Goal: Information Seeking & Learning: Learn about a topic

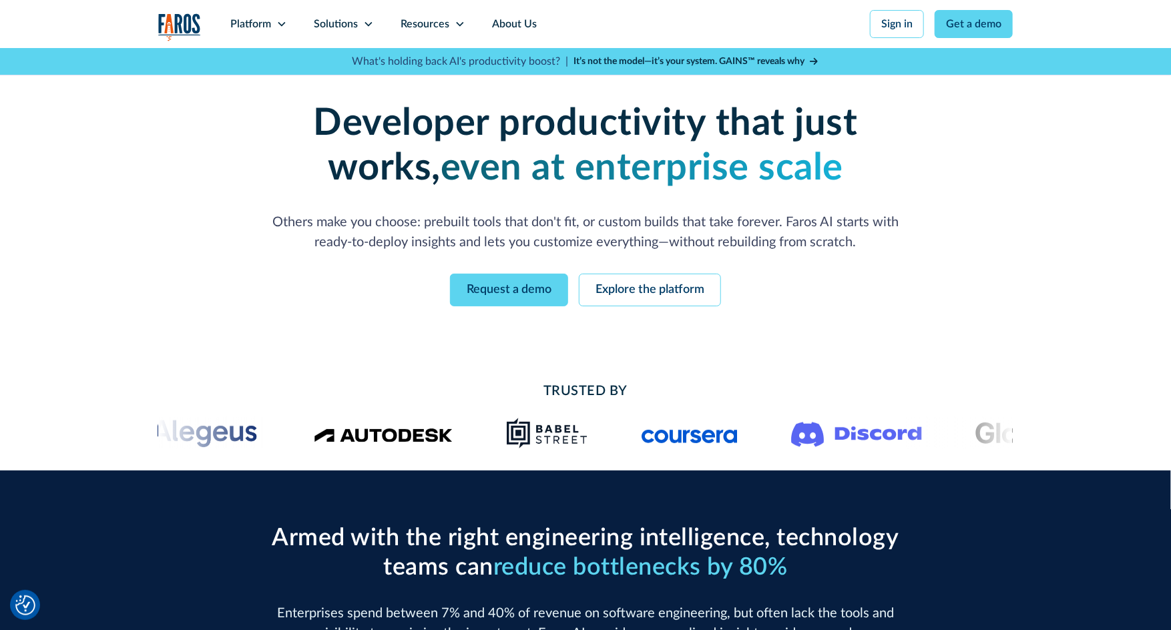
click at [431, 25] on div "Resources" at bounding box center [425, 24] width 49 height 16
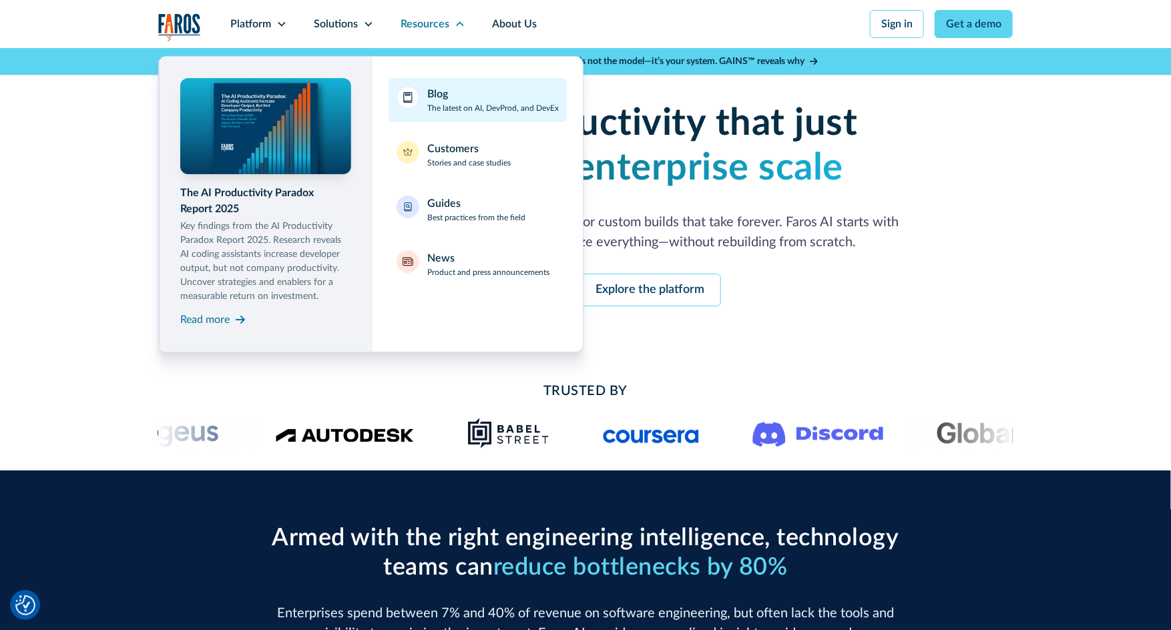
click at [441, 93] on div "Blog" at bounding box center [437, 94] width 21 height 16
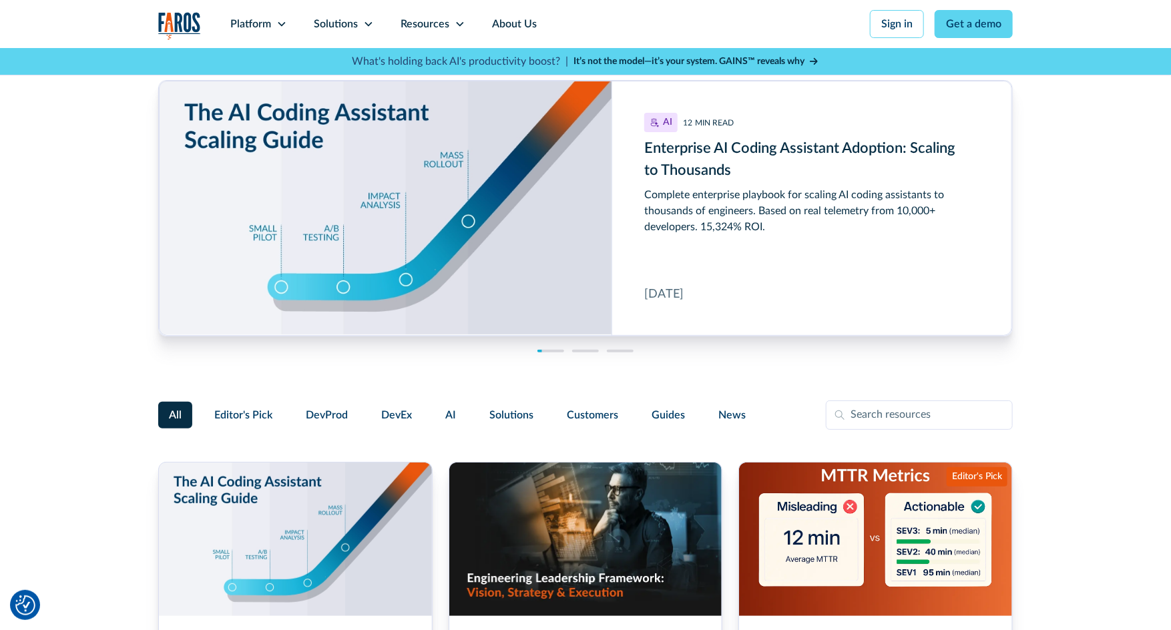
scroll to position [399, 0]
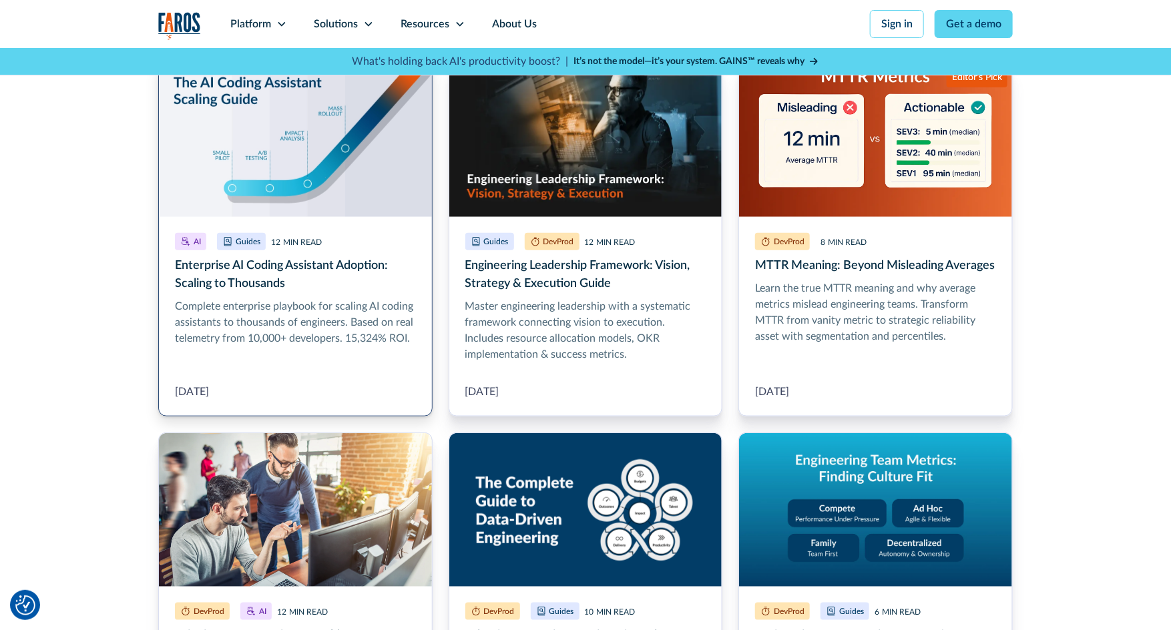
click at [320, 291] on link "Enterprise AI Coding Assistant Adoption: Scaling to Thousands" at bounding box center [295, 240] width 274 height 354
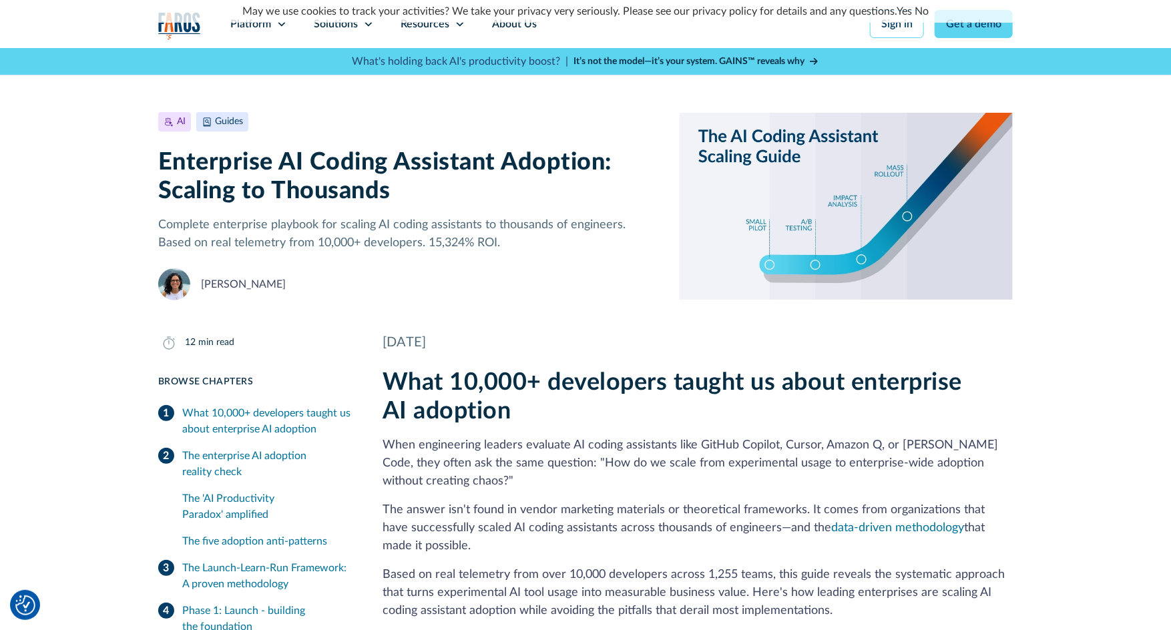
scroll to position [36, 0]
